Goal: Information Seeking & Learning: Check status

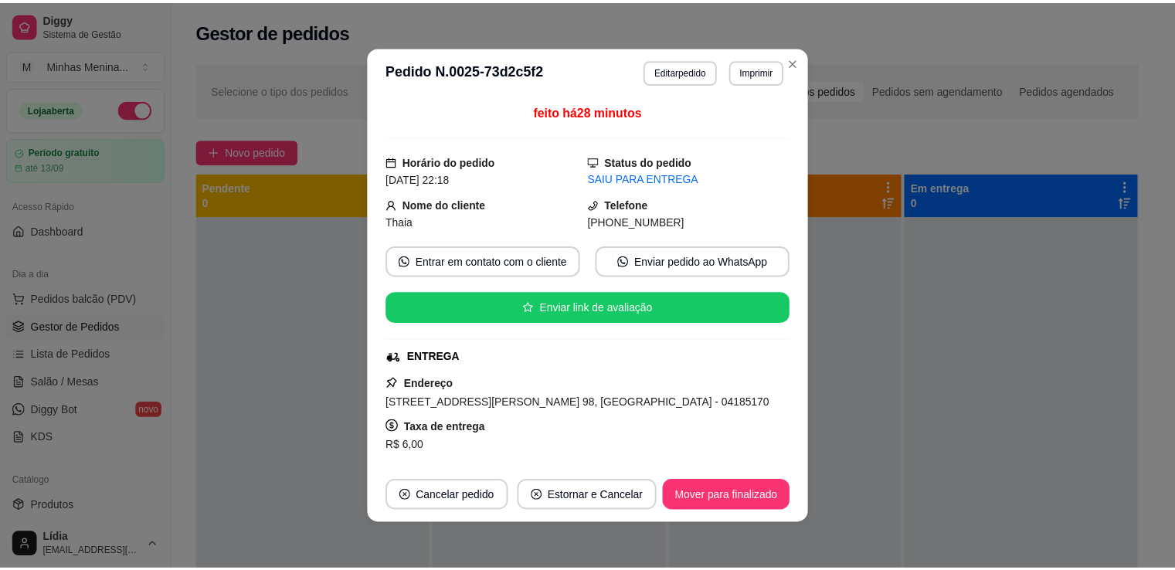
scroll to position [181, 0]
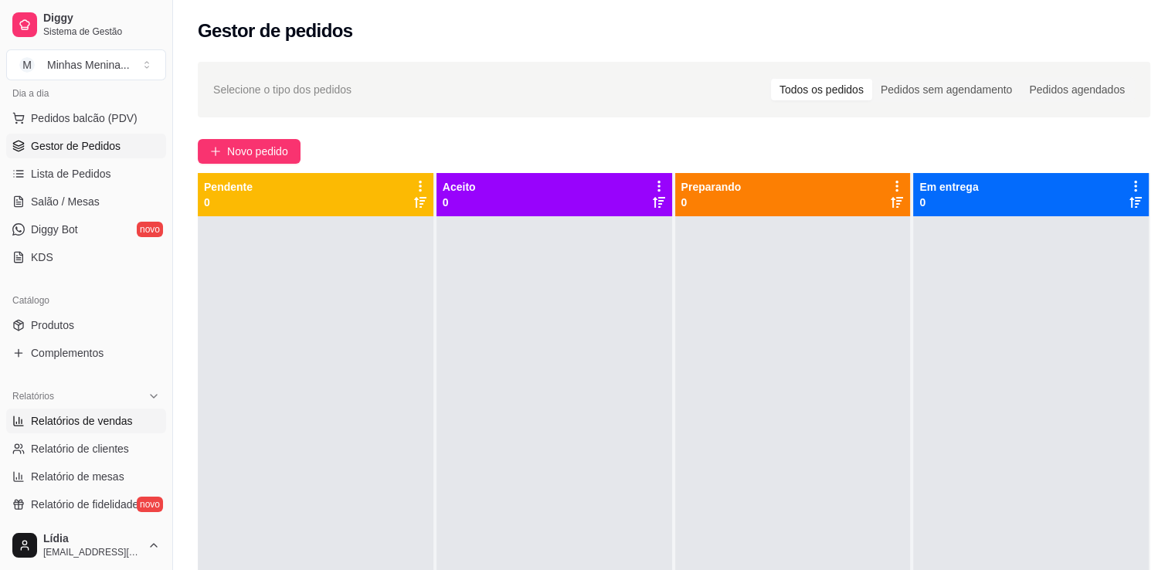
click at [76, 423] on span "Relatórios de vendas" at bounding box center [82, 420] width 102 height 15
select select "ALL"
select select "0"
